Goal: Navigation & Orientation: Find specific page/section

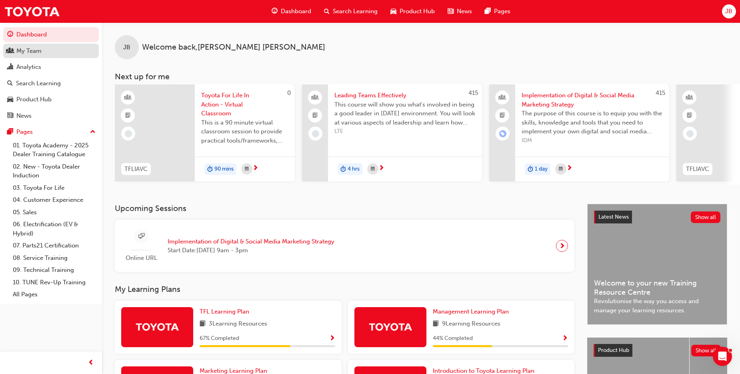
click at [39, 53] on div "My Team" at bounding box center [28, 50] width 25 height 9
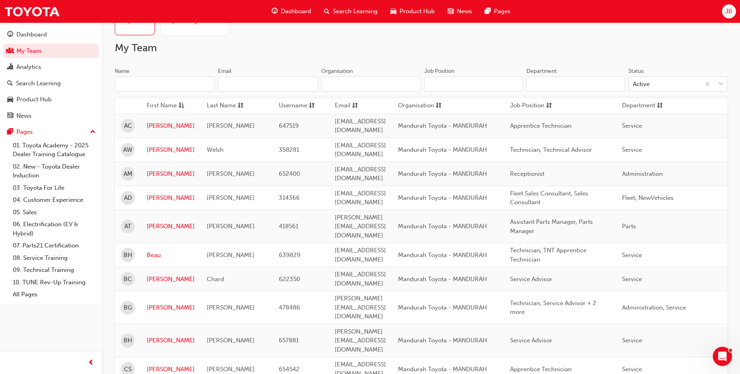
scroll to position [80, 0]
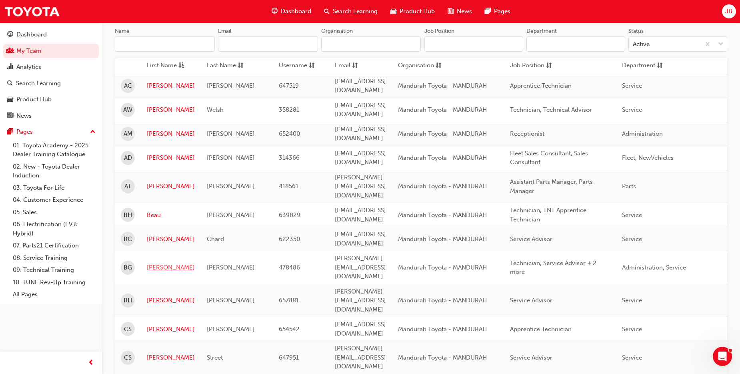
click at [154, 263] on link "[PERSON_NAME]" at bounding box center [171, 267] width 48 height 9
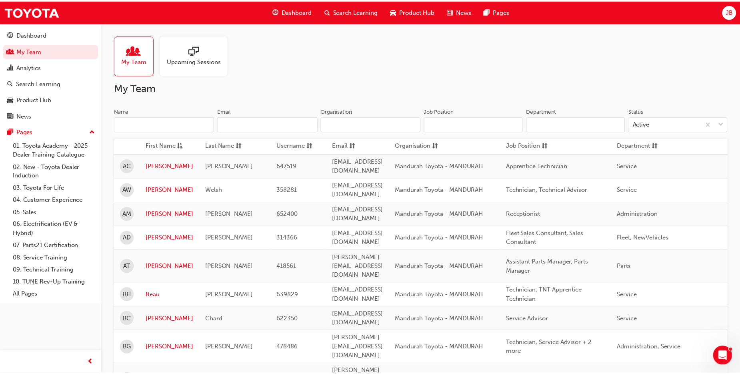
scroll to position [80, 0]
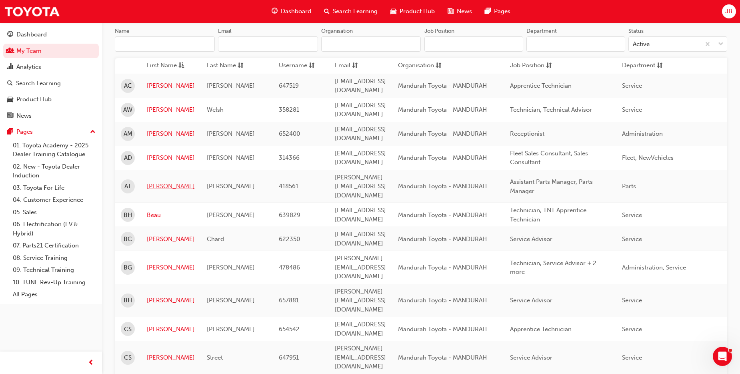
click at [158, 182] on link "[PERSON_NAME]" at bounding box center [171, 186] width 48 height 9
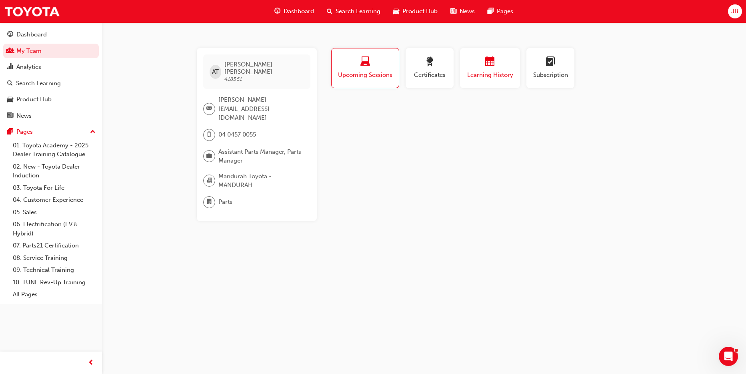
click at [490, 68] on div "button" at bounding box center [490, 63] width 48 height 12
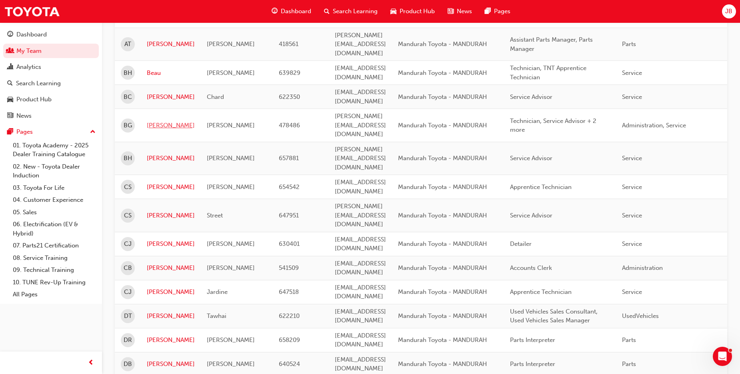
scroll to position [240, 0]
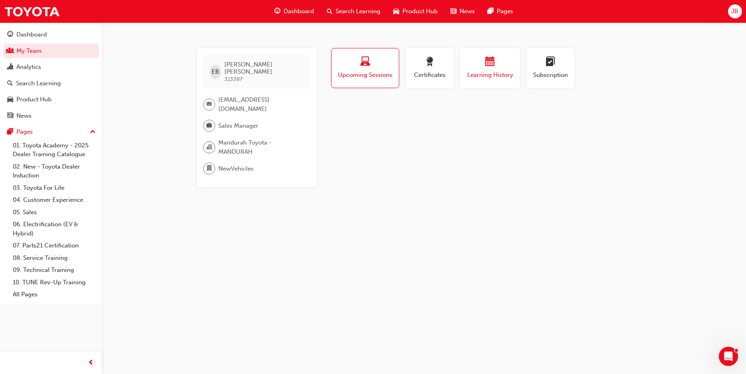
click at [496, 59] on div "button" at bounding box center [490, 63] width 48 height 12
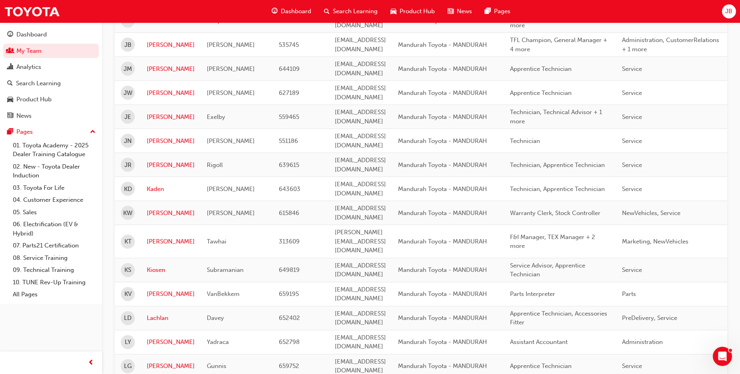
scroll to position [920, 0]
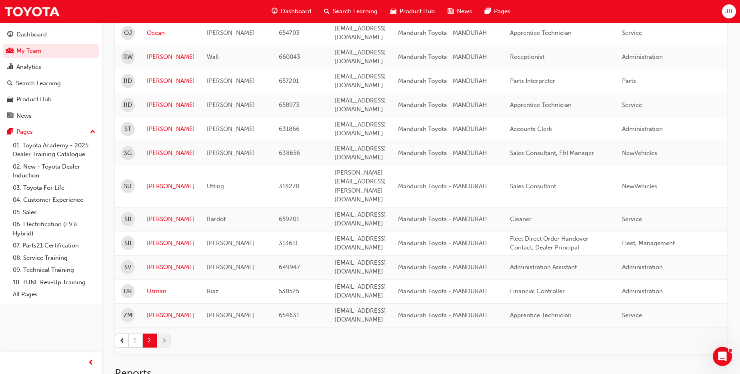
scroll to position [168, 0]
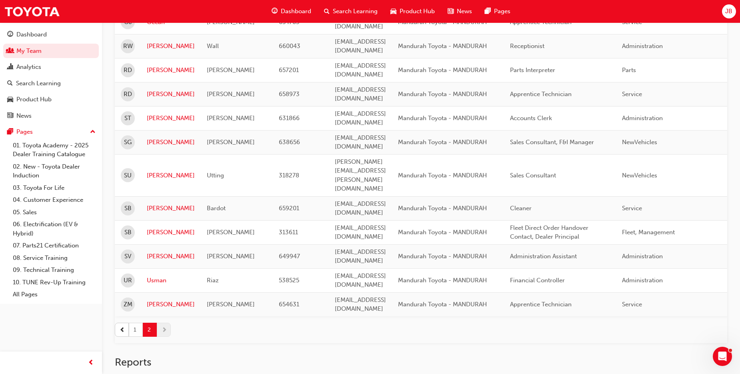
click at [134, 322] on button "1" at bounding box center [136, 329] width 14 height 14
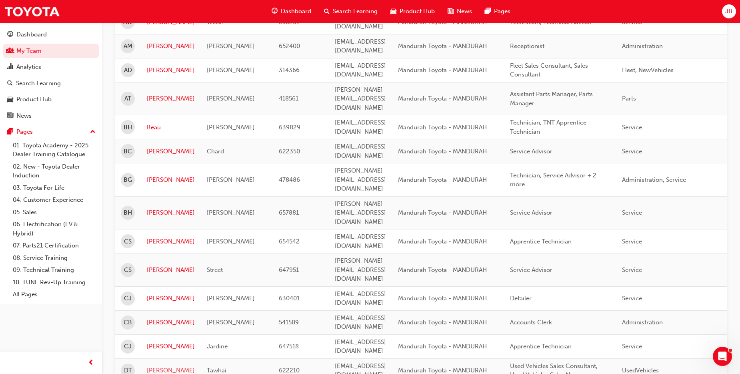
click at [153, 366] on link "[PERSON_NAME]" at bounding box center [171, 370] width 48 height 9
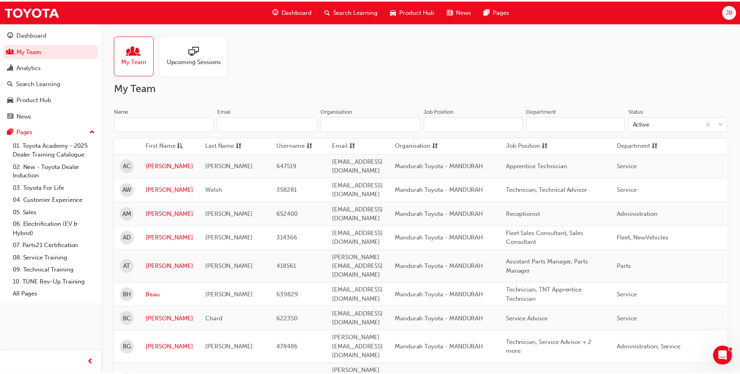
scroll to position [168, 0]
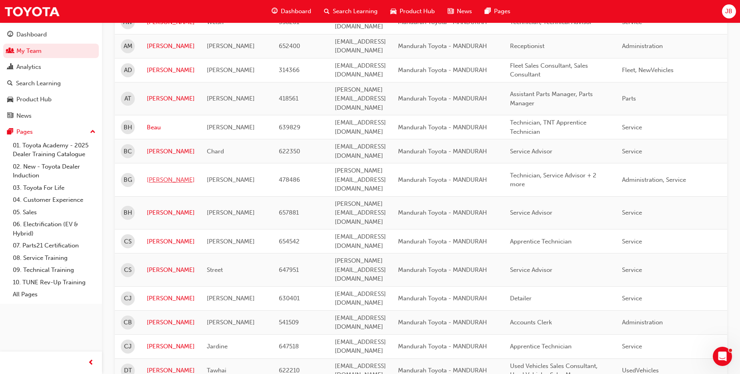
click at [157, 175] on link "[PERSON_NAME]" at bounding box center [171, 179] width 48 height 9
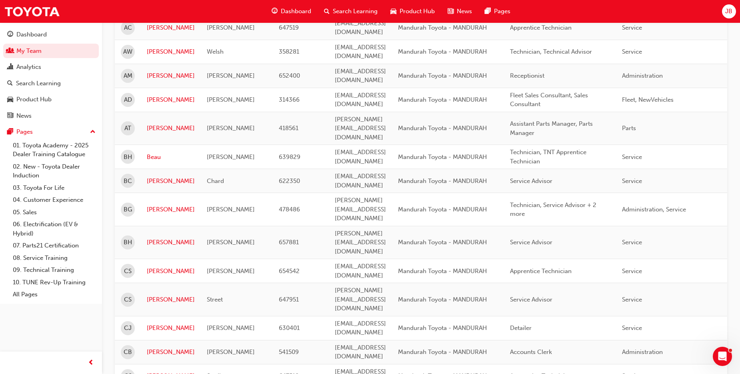
scroll to position [88, 0]
